Goal: Transaction & Acquisition: Purchase product/service

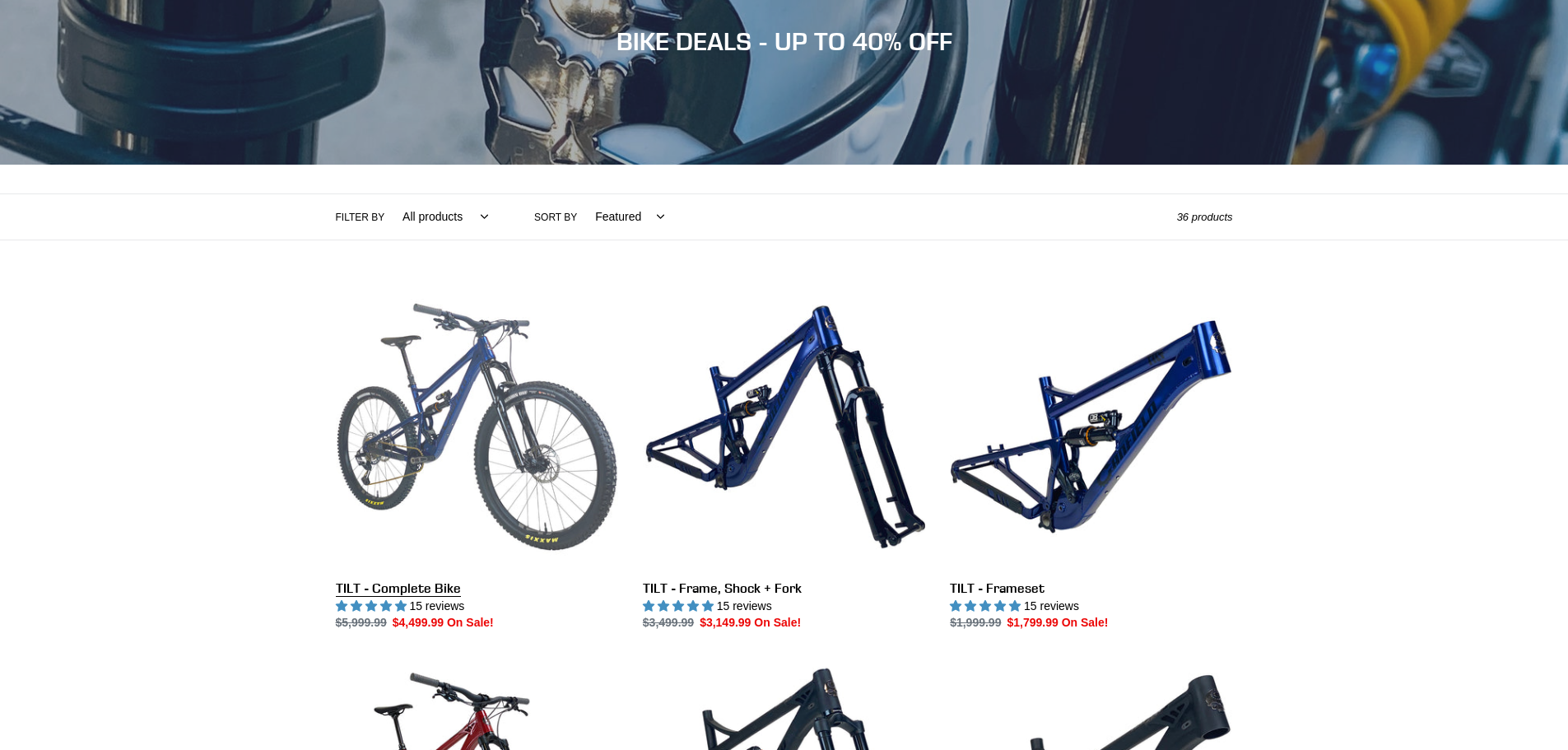
scroll to position [247, 0]
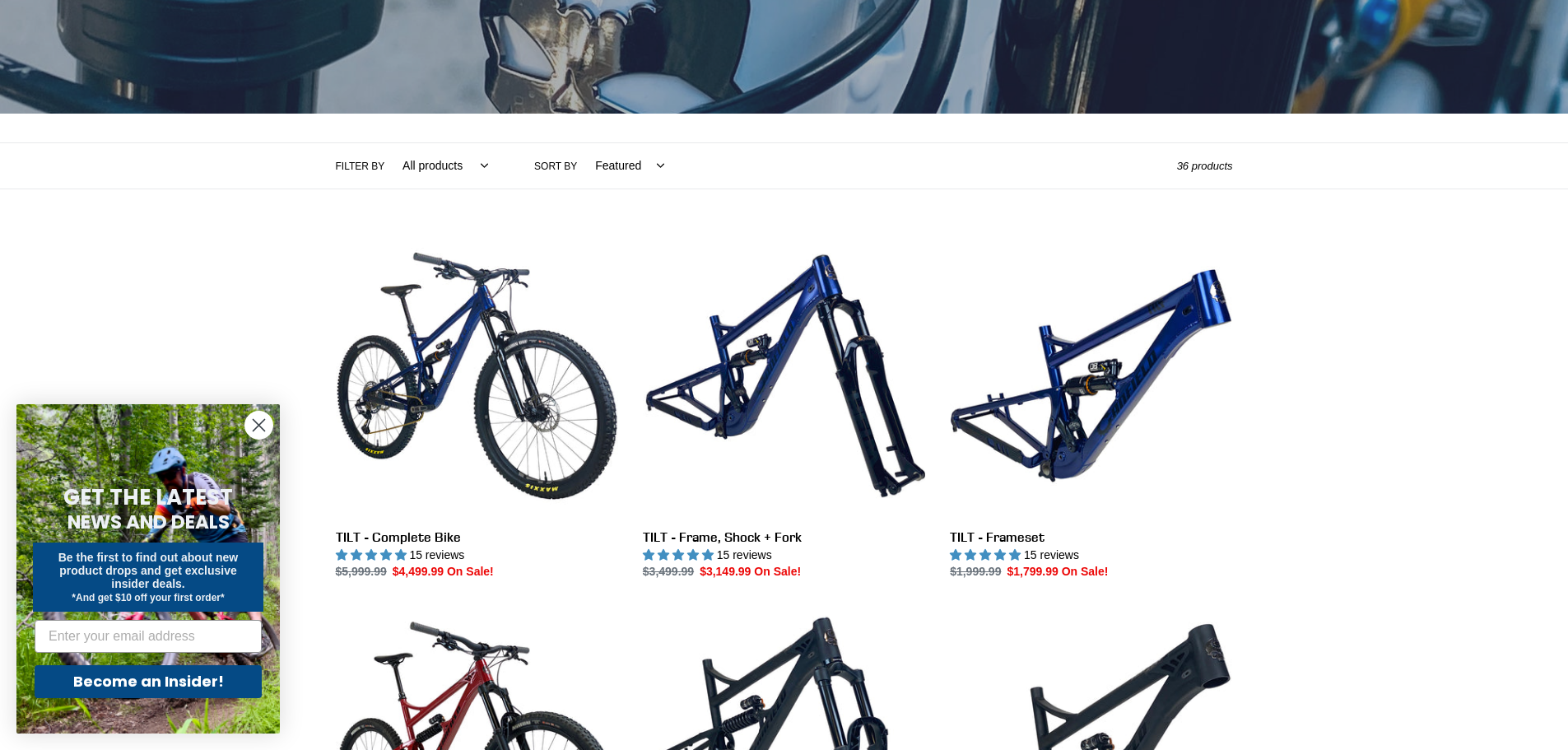
click at [251, 420] on circle "Close dialog" at bounding box center [258, 424] width 27 height 27
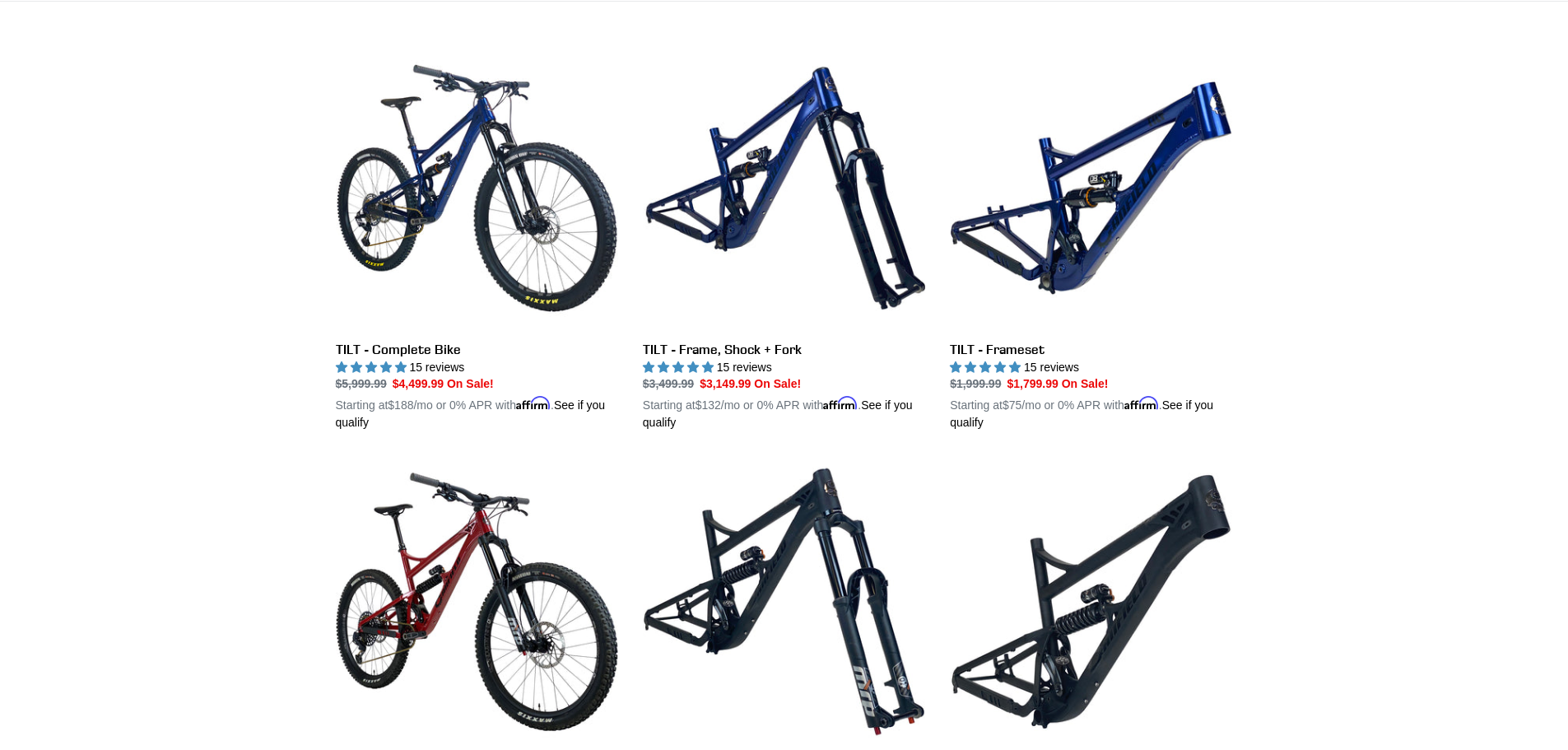
scroll to position [164, 0]
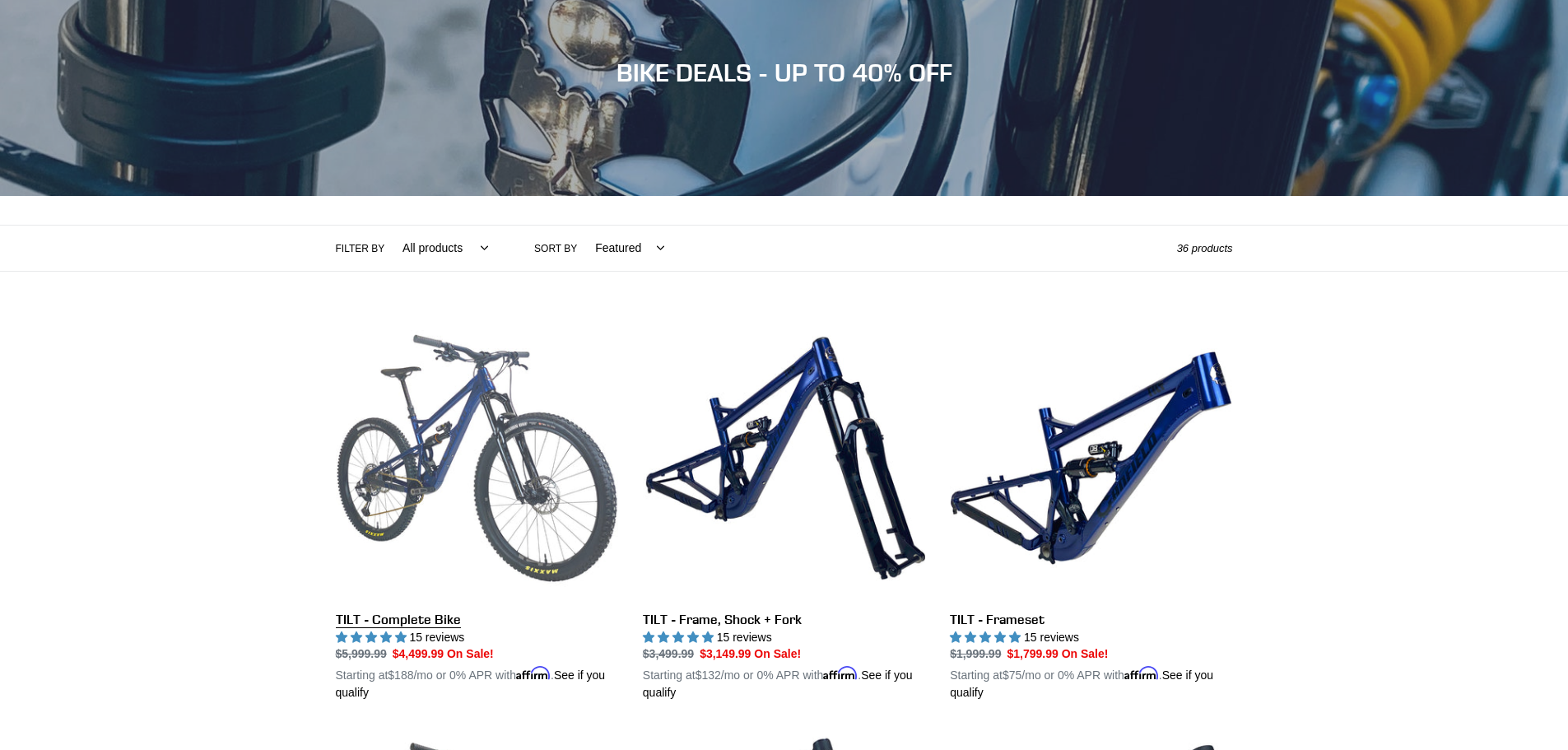
click at [394, 520] on link "TILT - Complete Bike" at bounding box center [477, 509] width 282 height 385
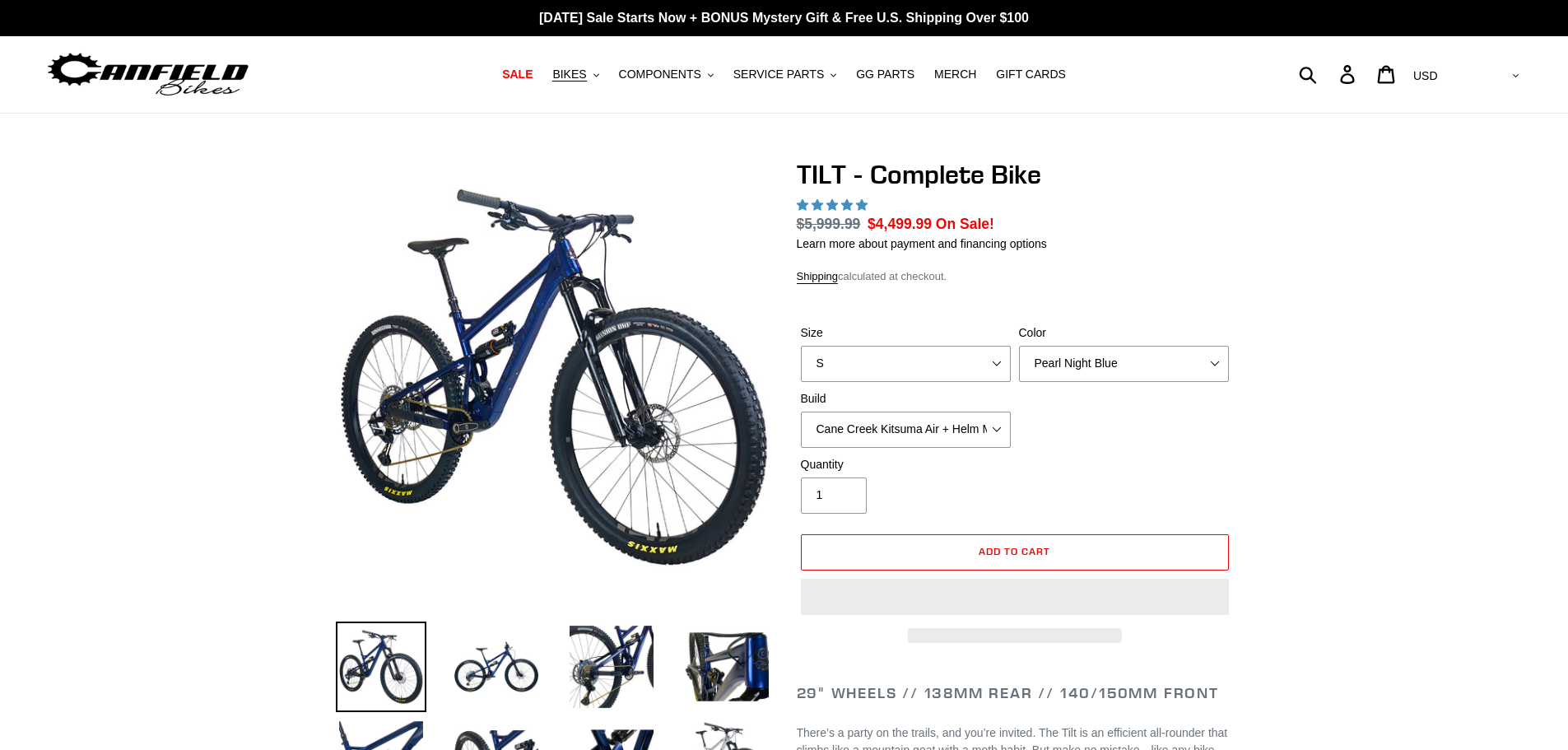
select select "highest-rating"
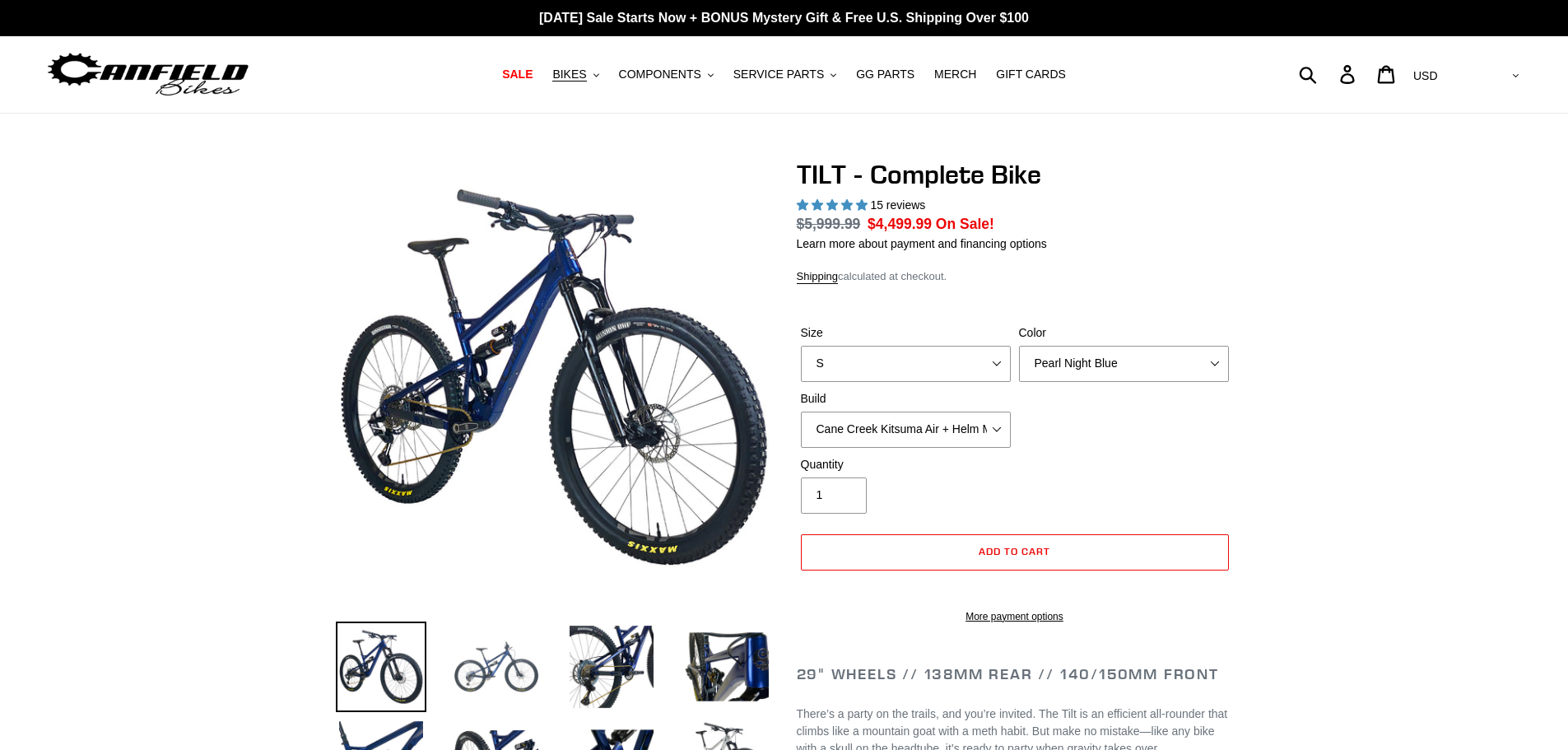
click at [521, 693] on img at bounding box center [497, 666] width 91 height 91
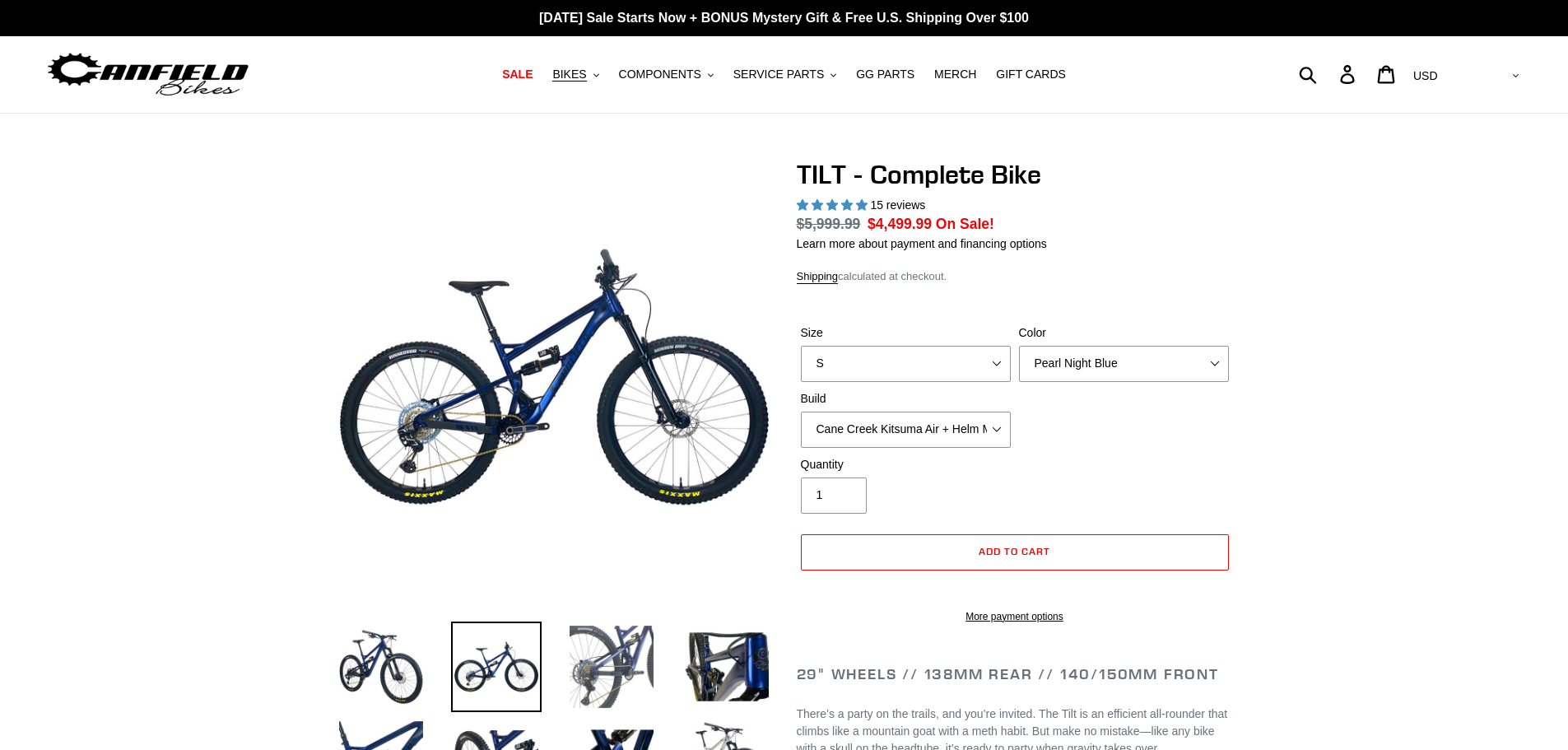
click at [590, 688] on img at bounding box center [612, 666] width 91 height 91
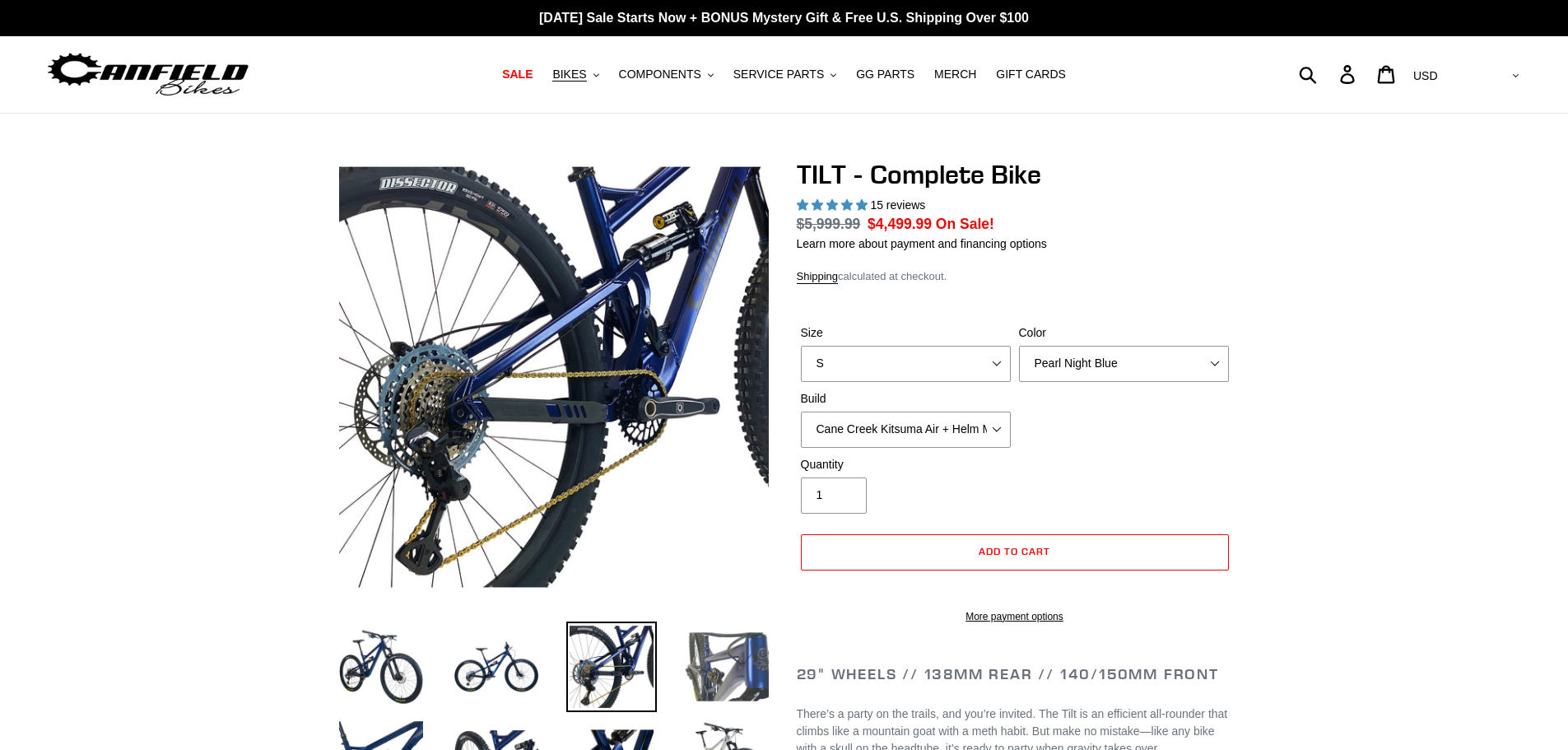
click at [767, 663] on img at bounding box center [727, 666] width 91 height 91
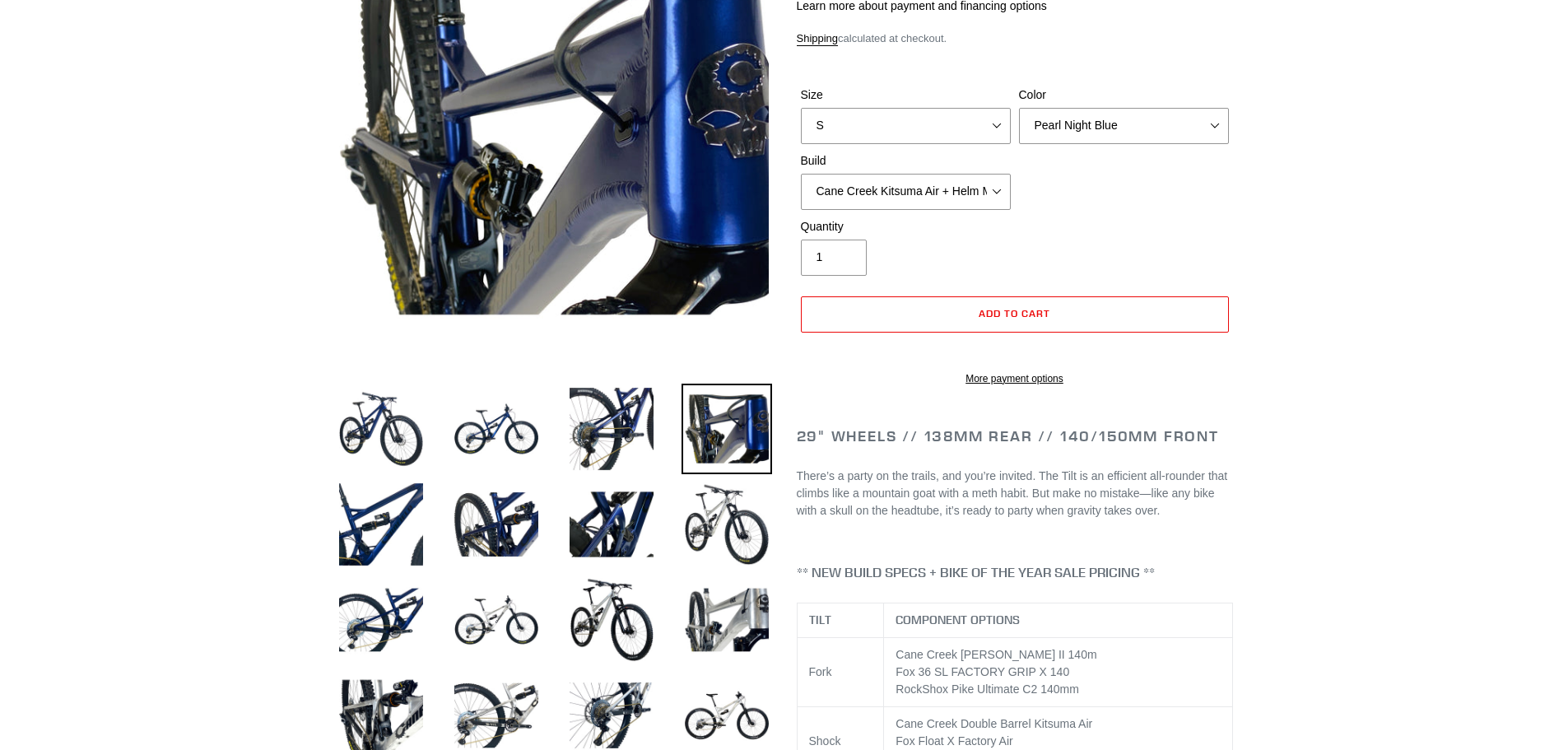
scroll to position [247, 0]
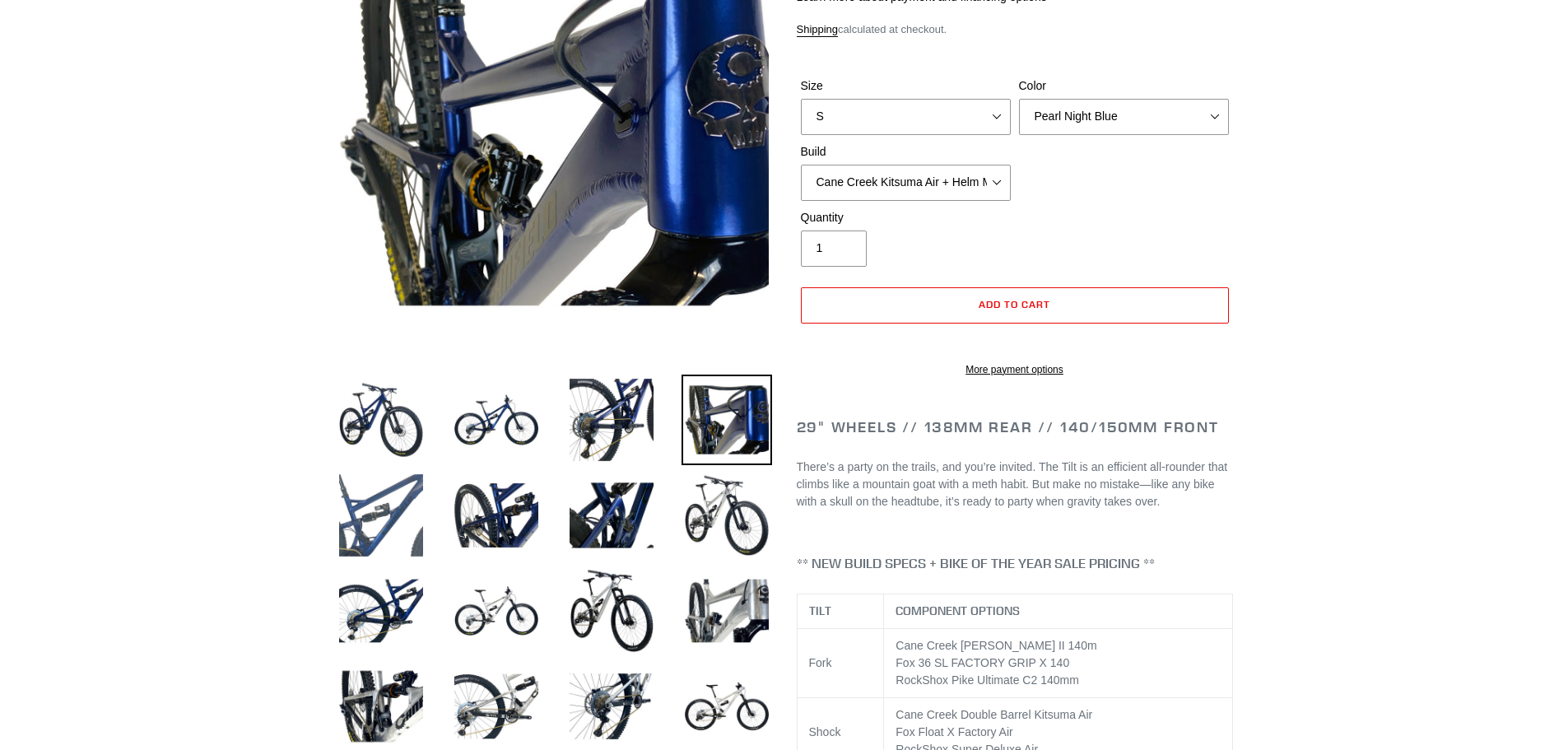
click at [382, 525] on img at bounding box center [382, 515] width 91 height 91
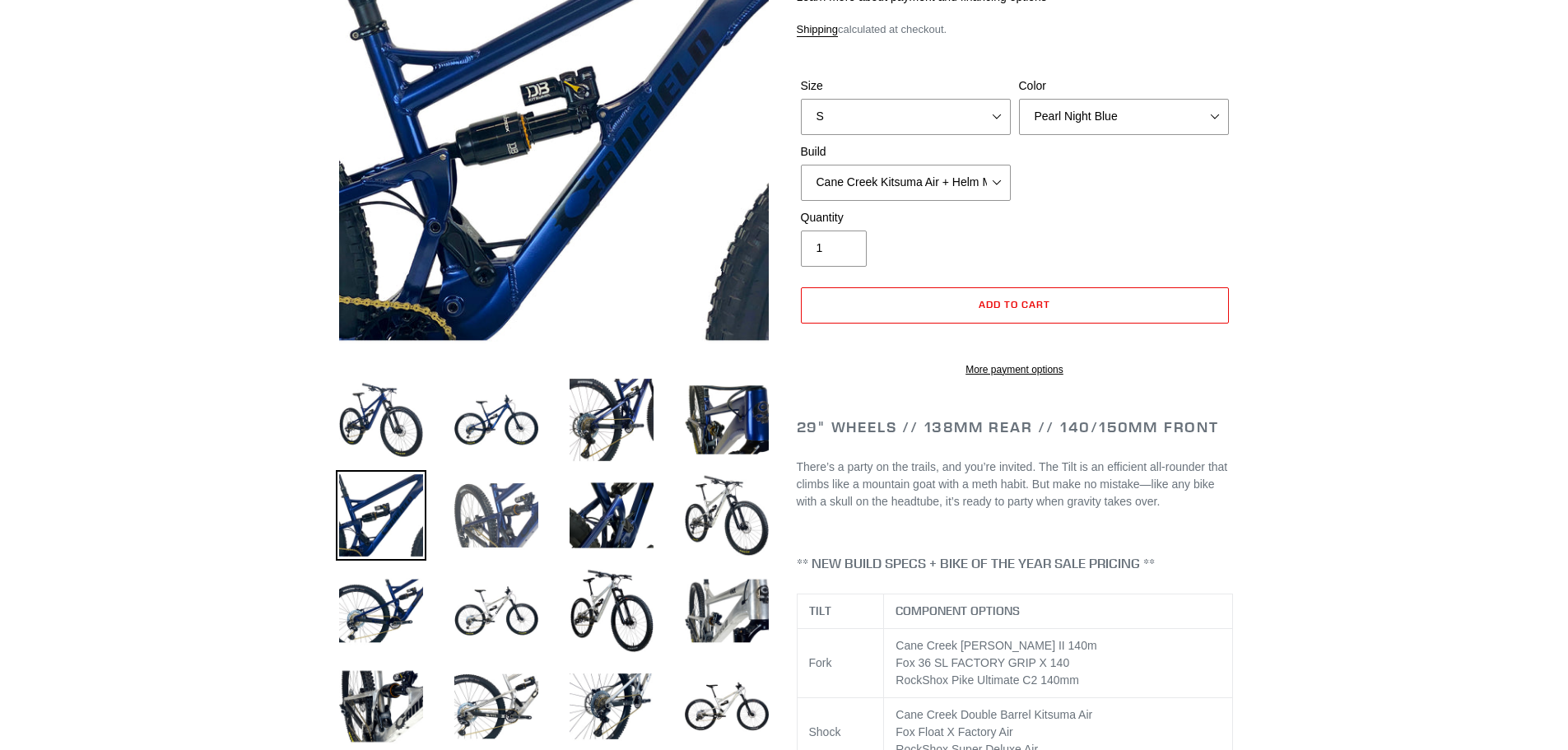
click at [492, 543] on img at bounding box center [497, 515] width 91 height 91
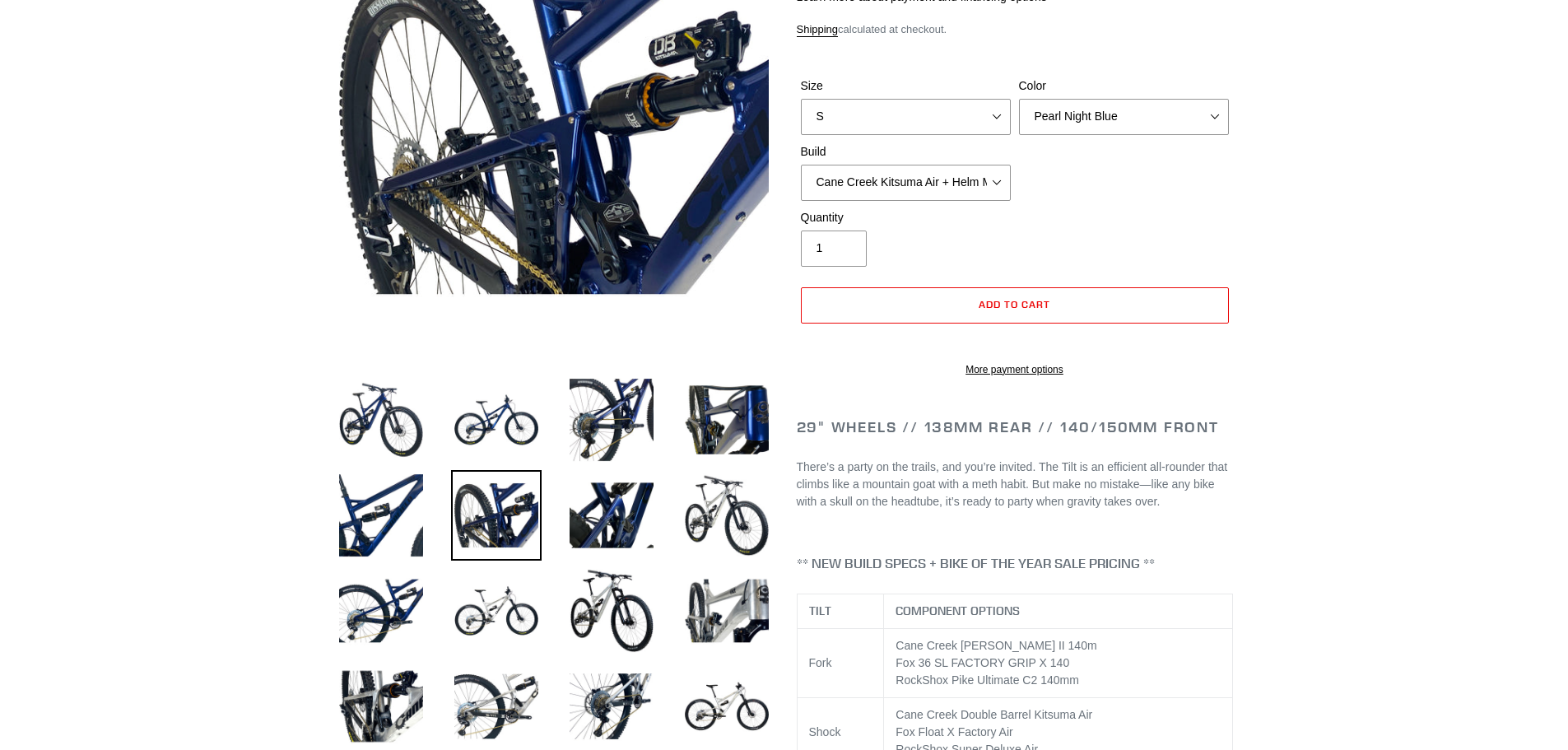
click at [543, 541] on li at bounding box center [599, 519] width 115 height 96
click at [599, 533] on img at bounding box center [612, 515] width 91 height 91
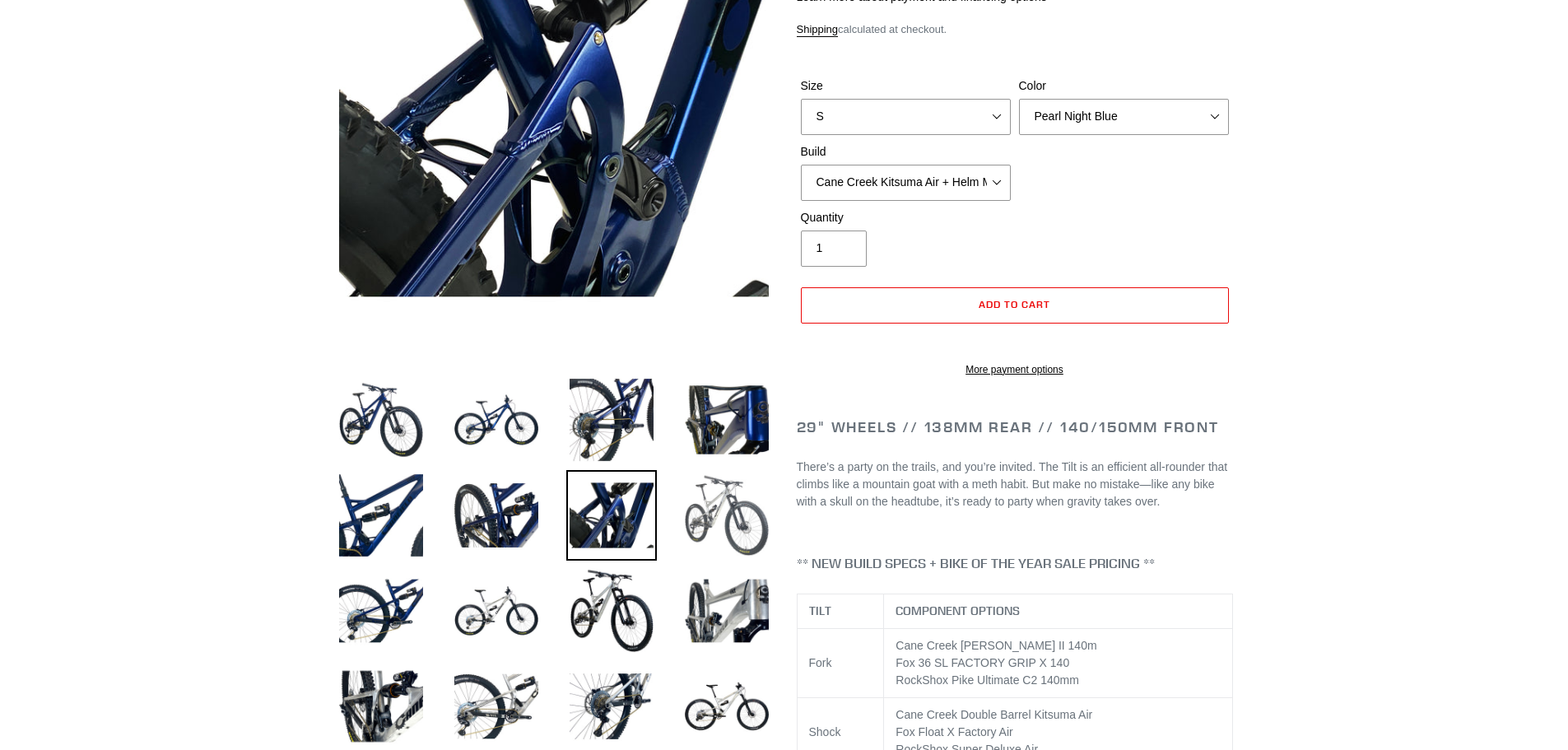
click at [698, 517] on img at bounding box center [727, 515] width 91 height 91
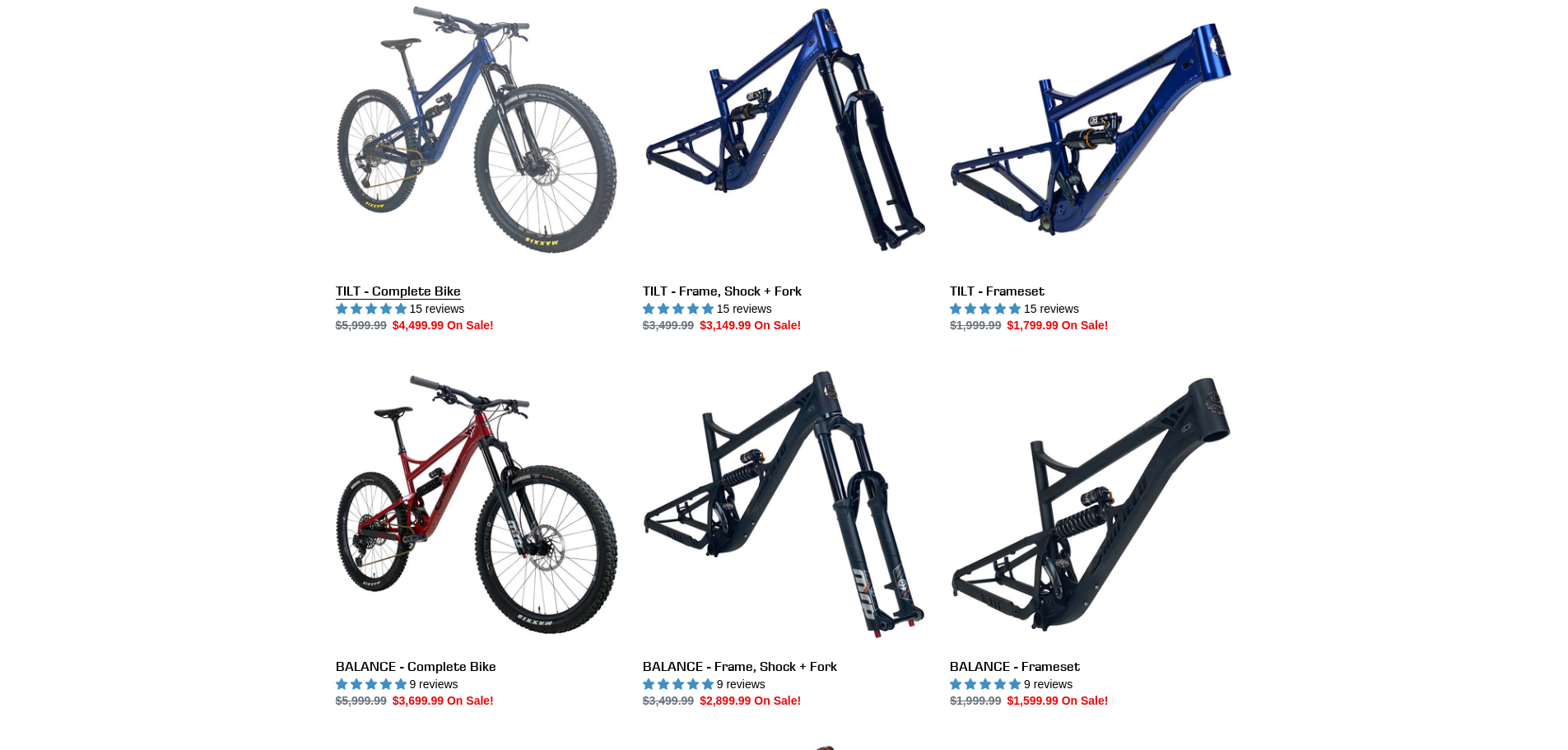
scroll to position [494, 0]
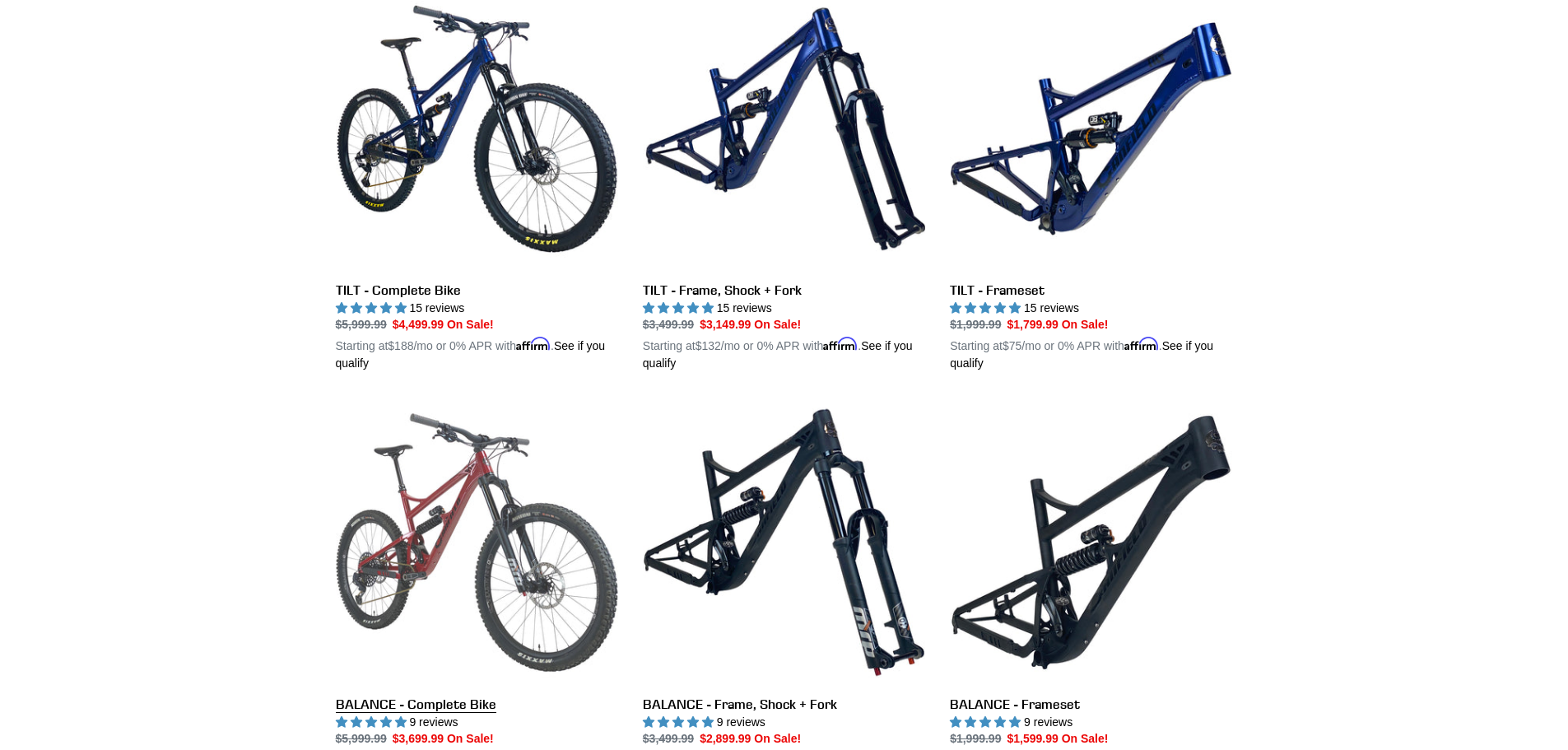
click at [399, 503] on link "BALANCE - Complete Bike" at bounding box center [477, 593] width 282 height 385
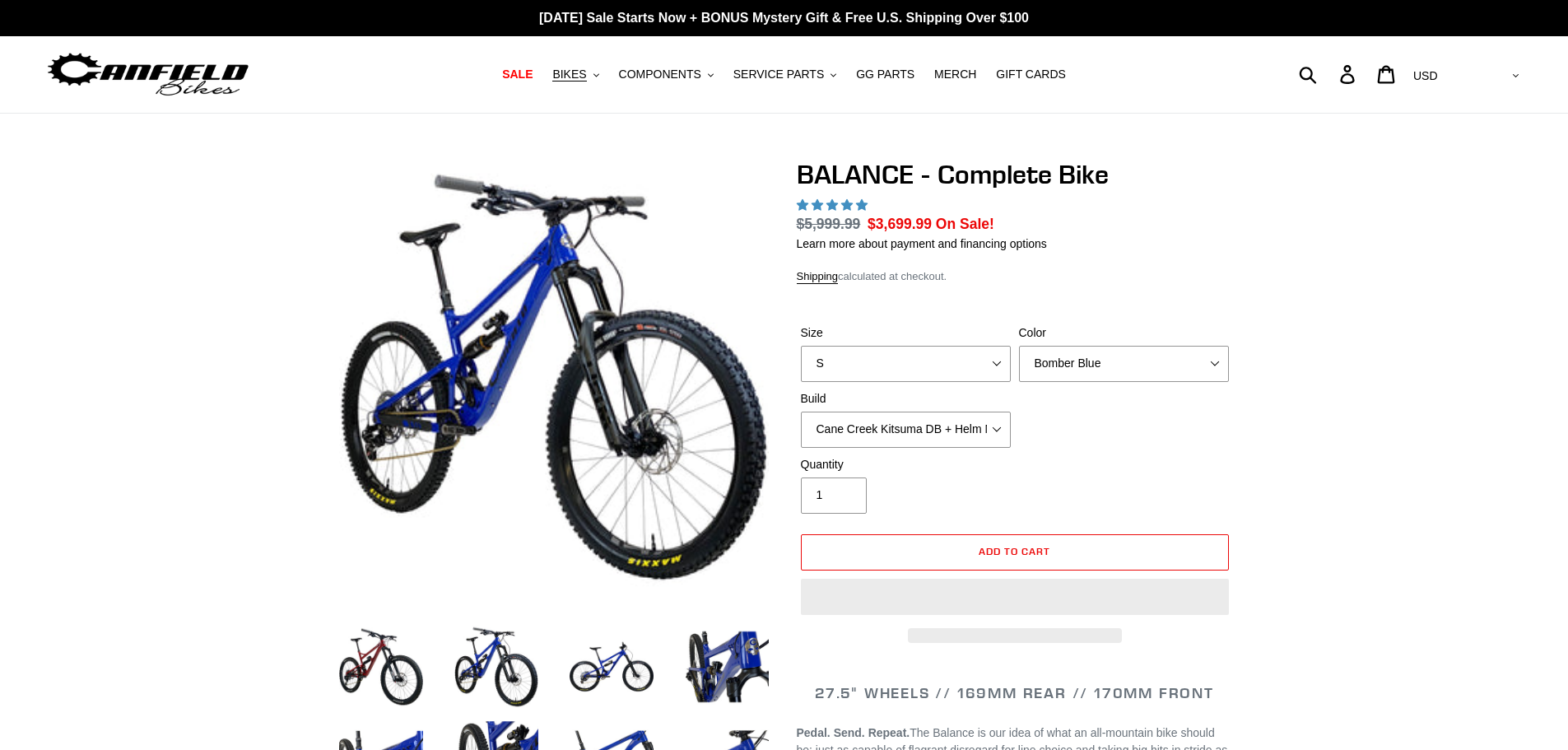
select select "highest-rating"
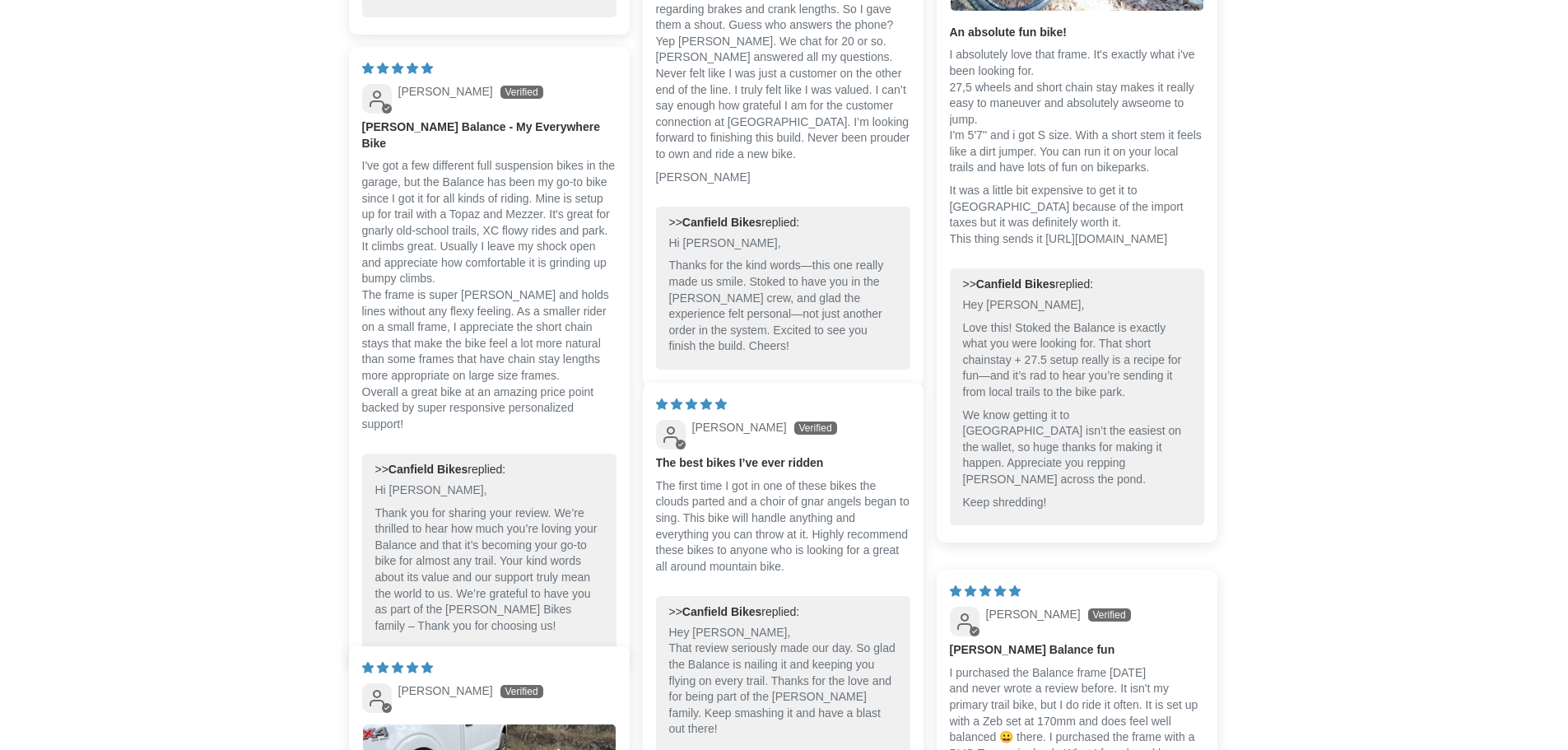
scroll to position [3786, 0]
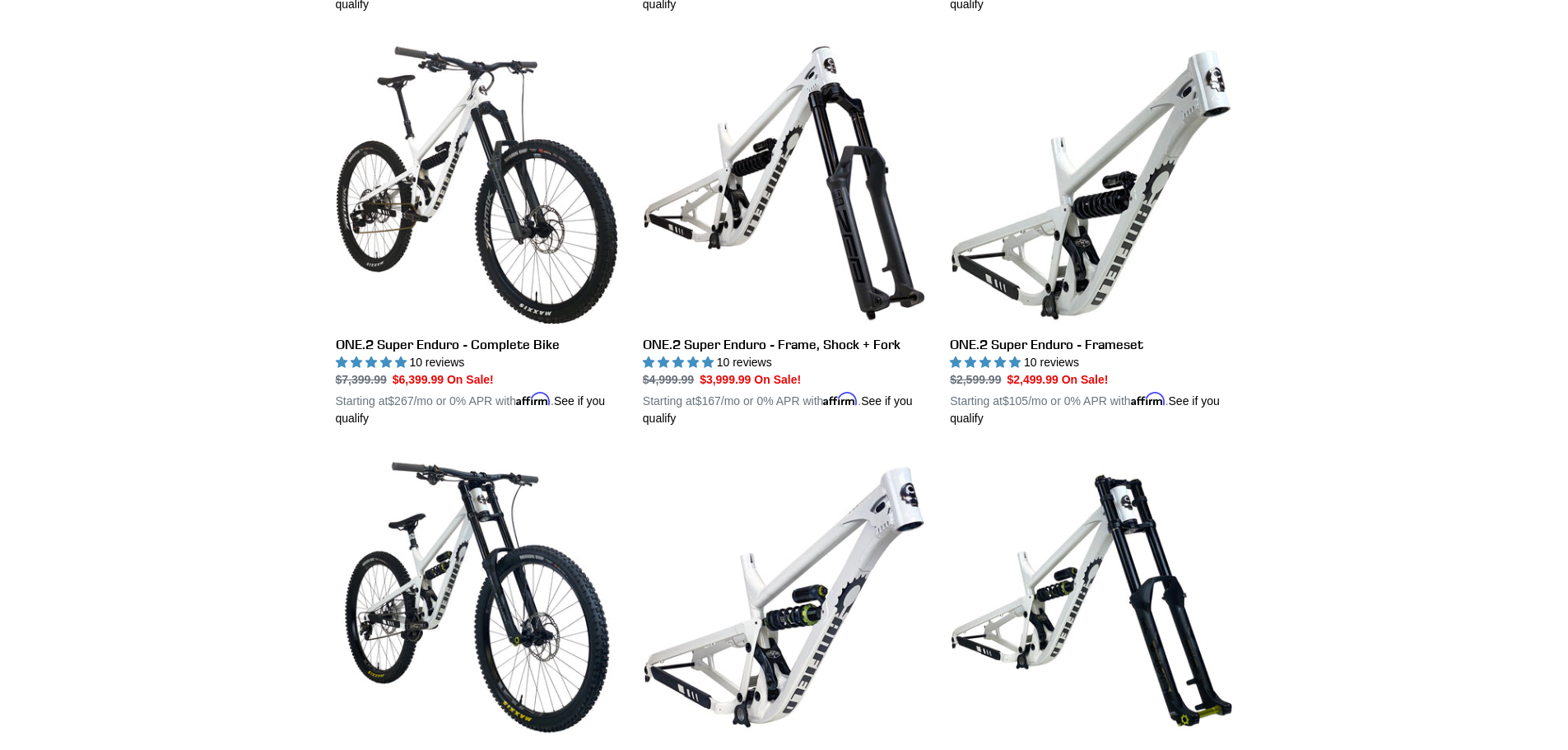
scroll to position [2754, 0]
